Goal: Transaction & Acquisition: Purchase product/service

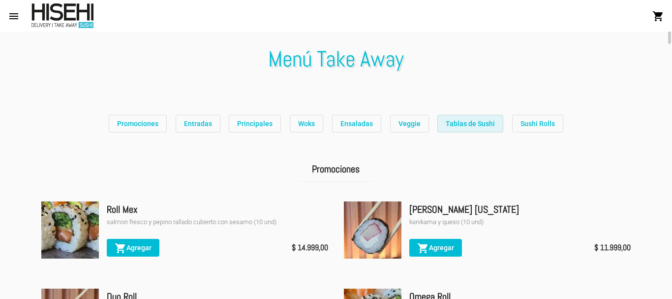
click at [476, 124] on span "Tablas de Sushi" at bounding box center [470, 124] width 49 height 8
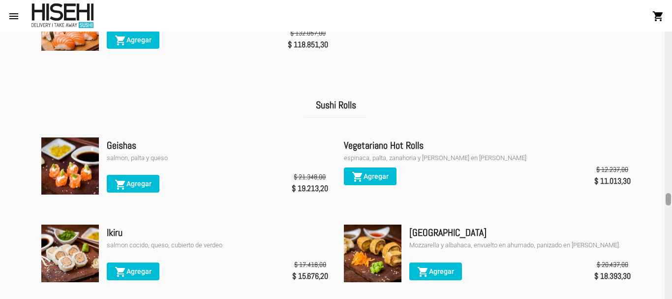
scroll to position [3523, 0]
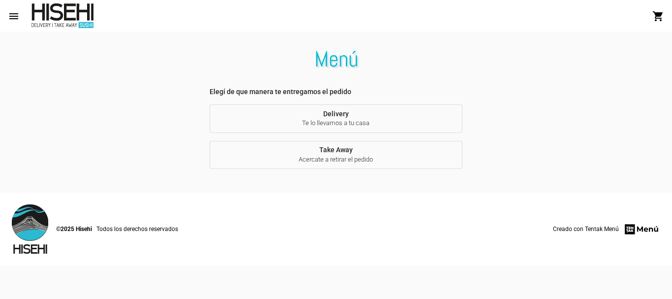
click at [341, 118] on button "Delivery Te lo llevamos a tu casa" at bounding box center [336, 118] width 253 height 29
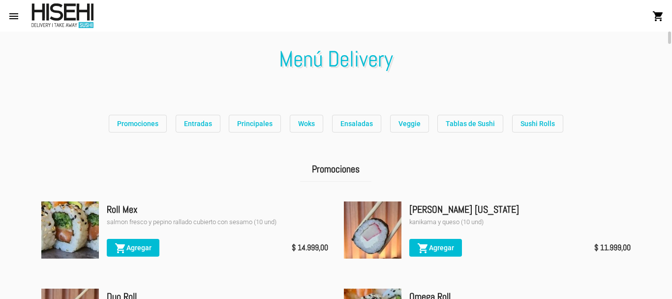
click at [461, 123] on span "Tablas de Sushi" at bounding box center [470, 124] width 49 height 8
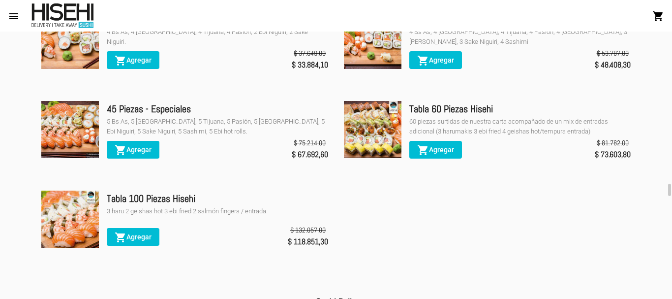
scroll to position [3031, 0]
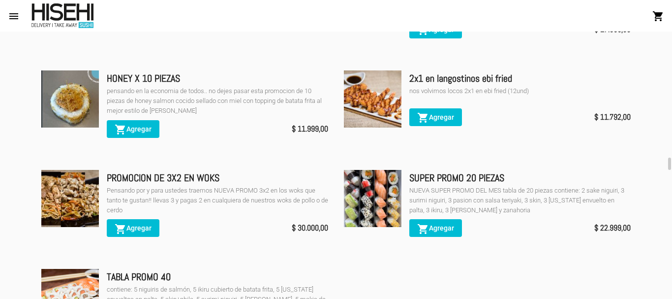
scroll to position [591, 0]
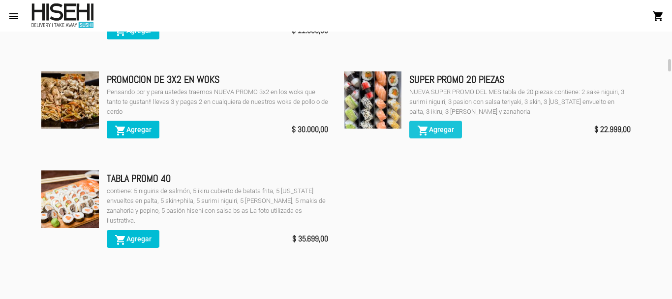
click at [445, 127] on span "shopping_cart Agregar" at bounding box center [435, 129] width 37 height 8
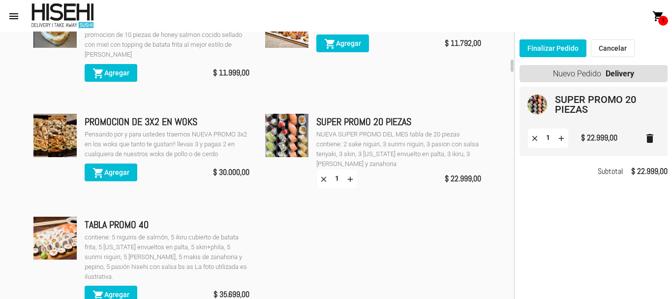
click at [561, 49] on button "Finalizar Pedido" at bounding box center [553, 48] width 67 height 18
